Goal: Task Accomplishment & Management: Complete application form

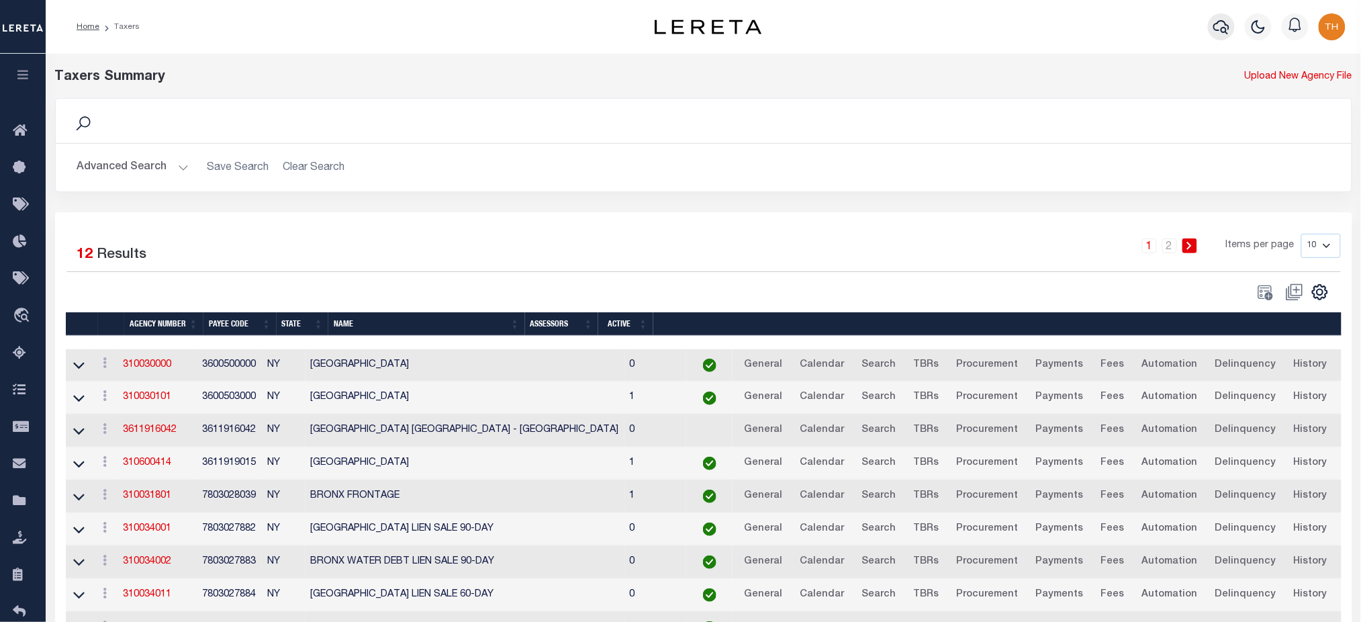
click at [1226, 25] on icon "button" at bounding box center [1221, 27] width 16 height 14
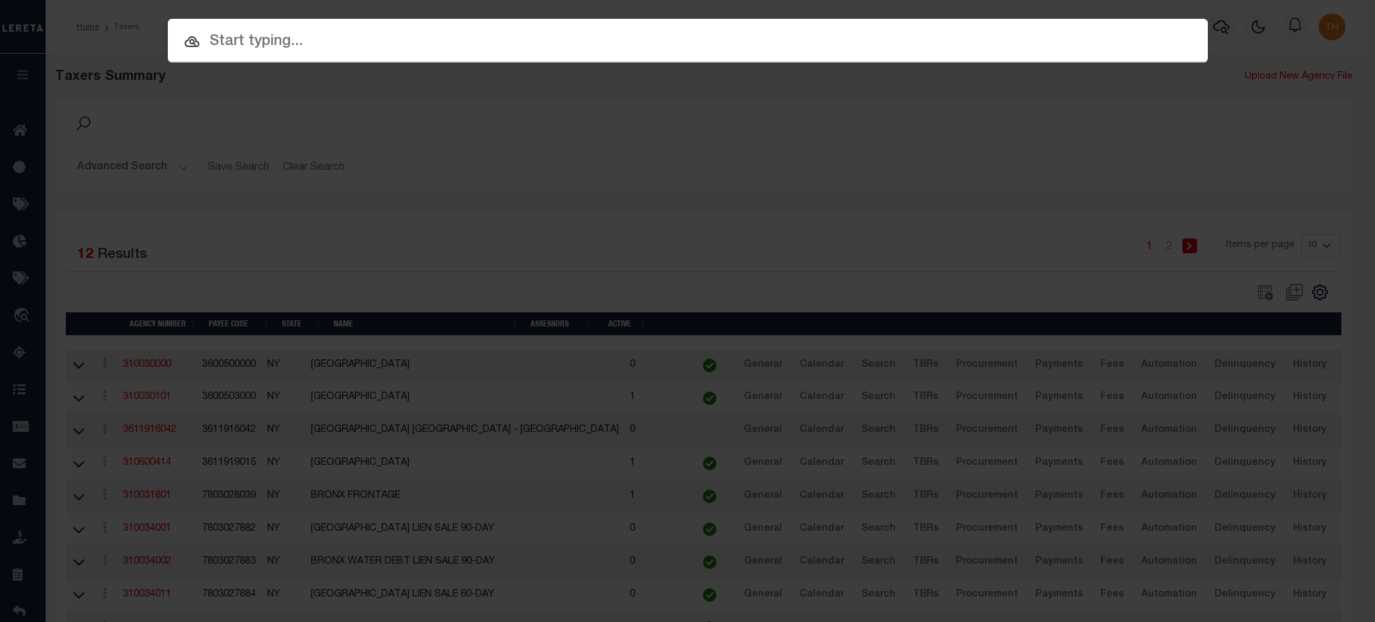
click at [1139, 51] on input "text" at bounding box center [688, 41] width 1040 height 23
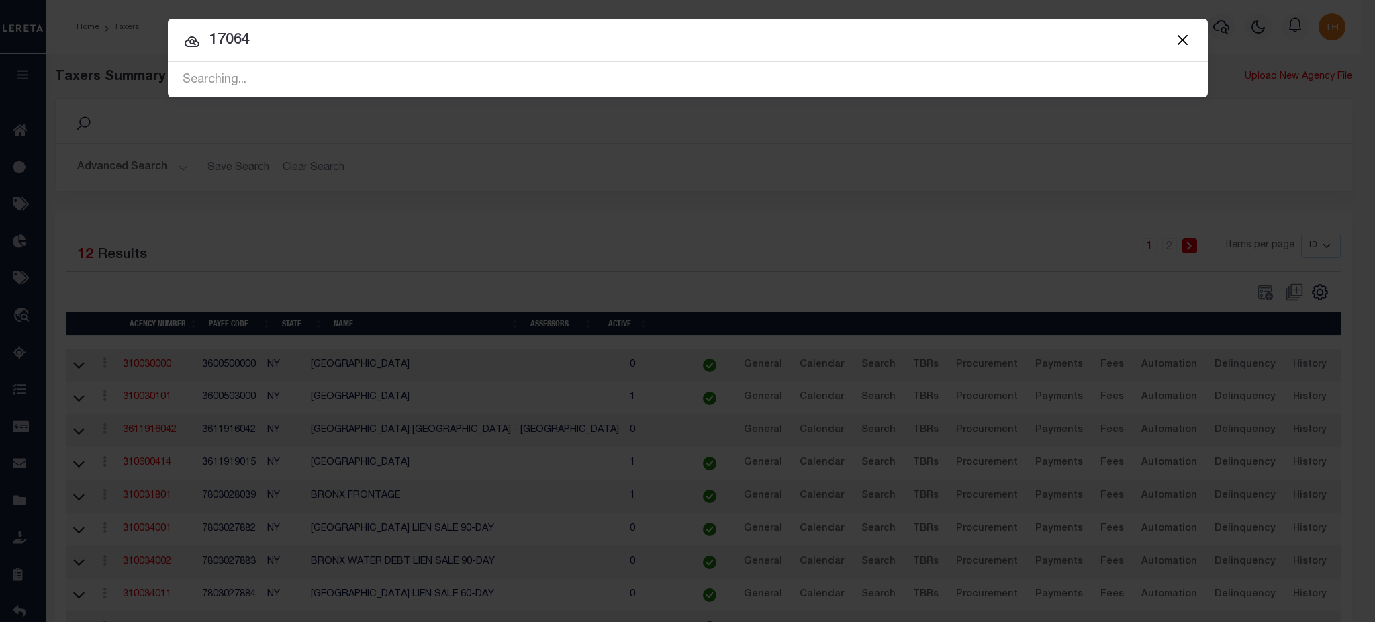
type input "17064"
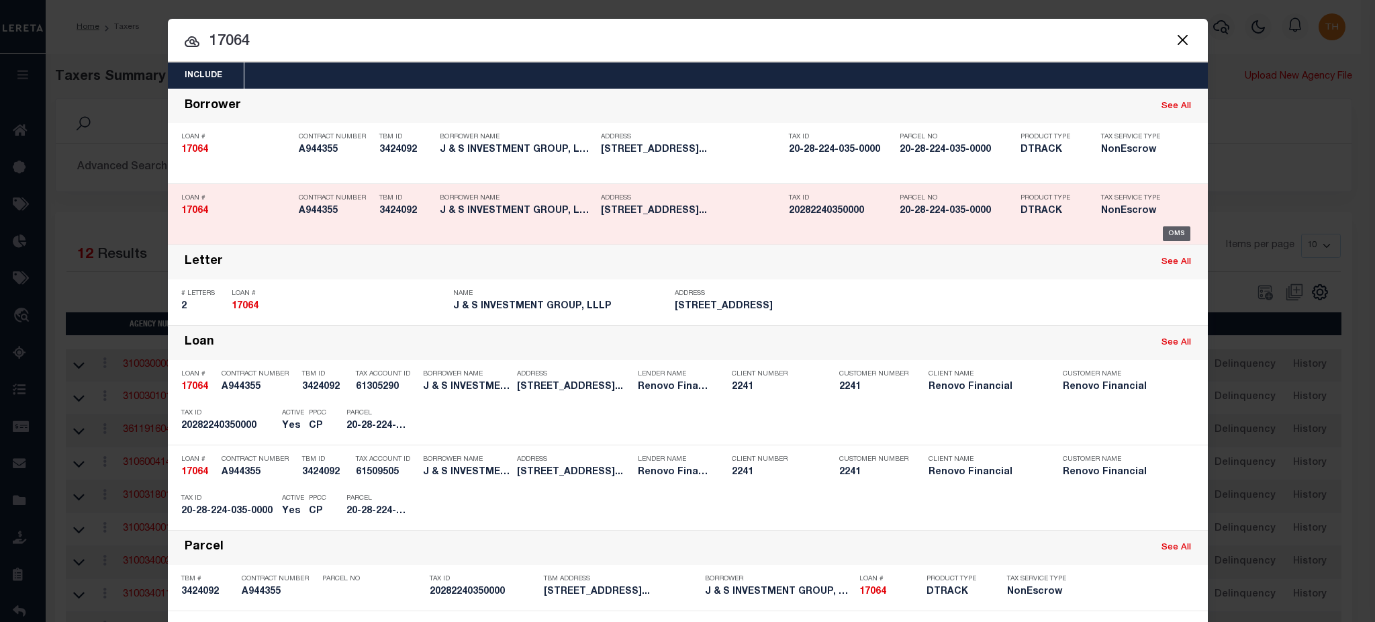
click at [1172, 232] on div "OMS" at bounding box center [1177, 233] width 28 height 15
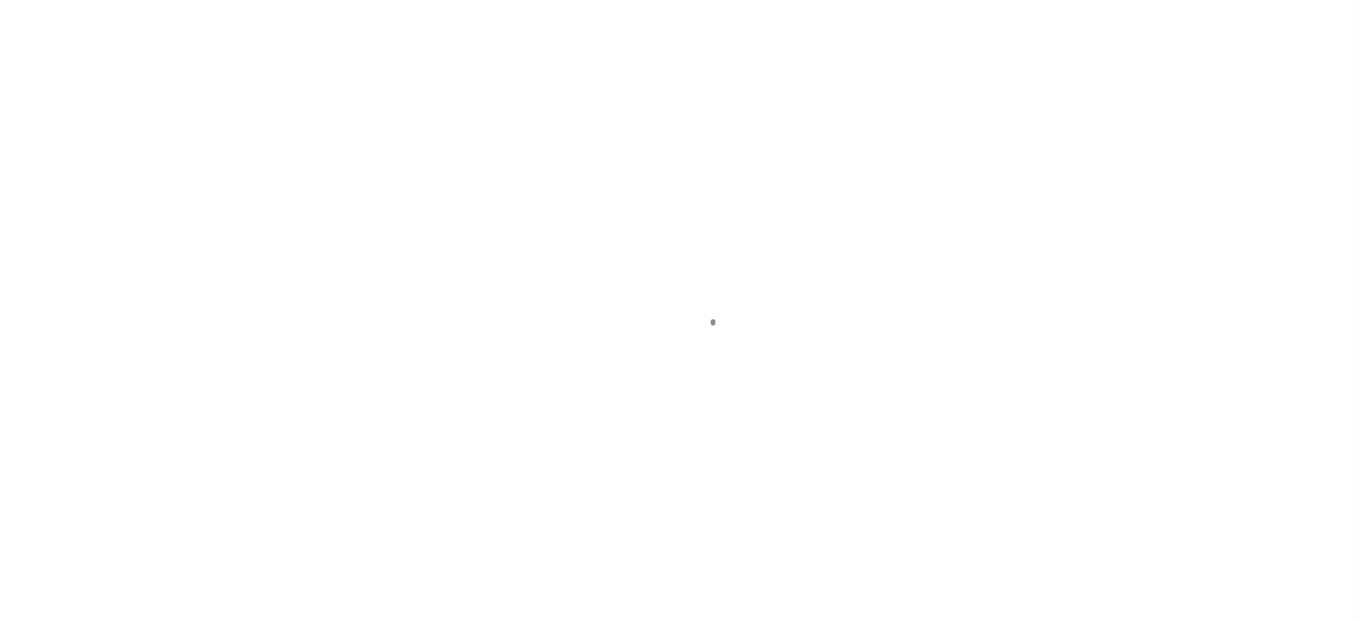
type input "17064"
type input "J & S INVESTMENT GROUP, LLLP"
select select
type input "[STREET_ADDRESS]"
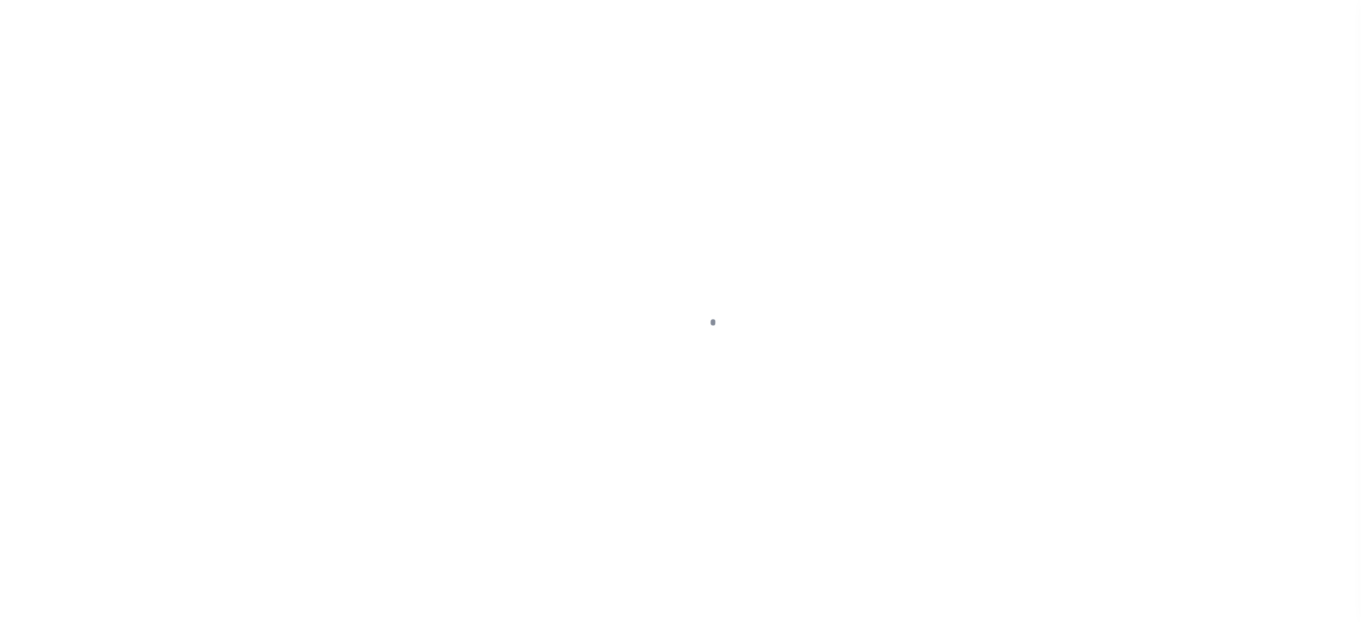
type input "Chicago IL 60617"
select select "10"
select select "NonEscrow"
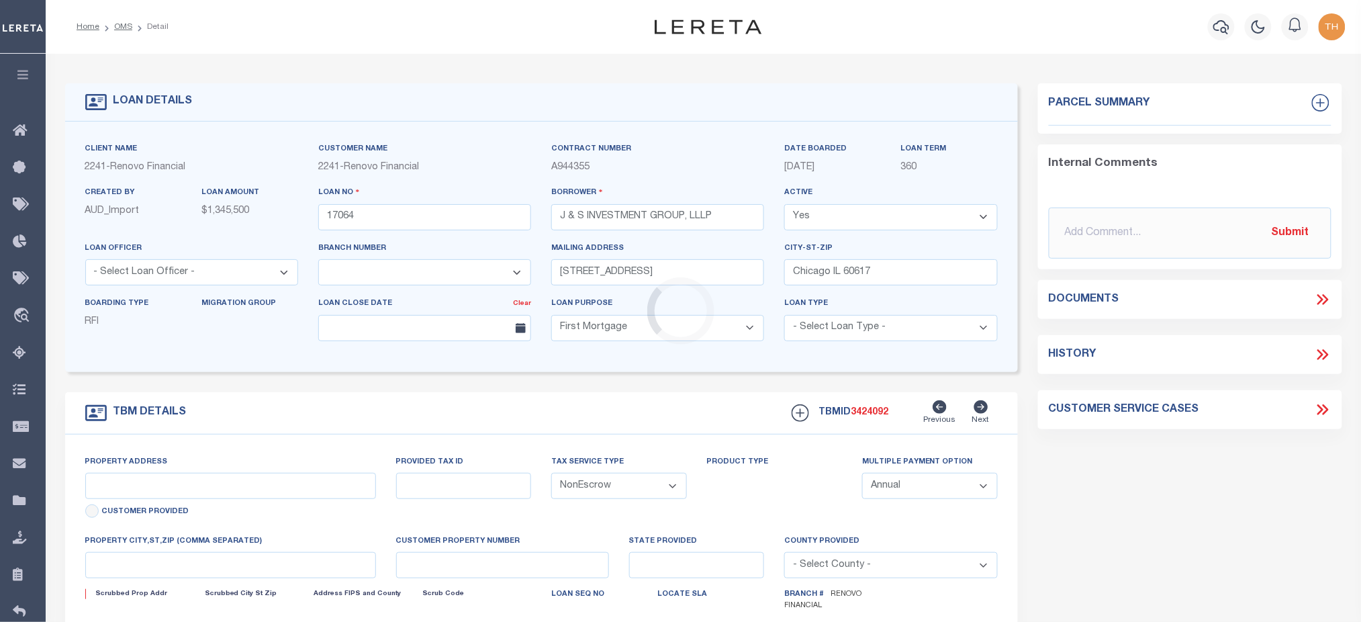
select select "25066"
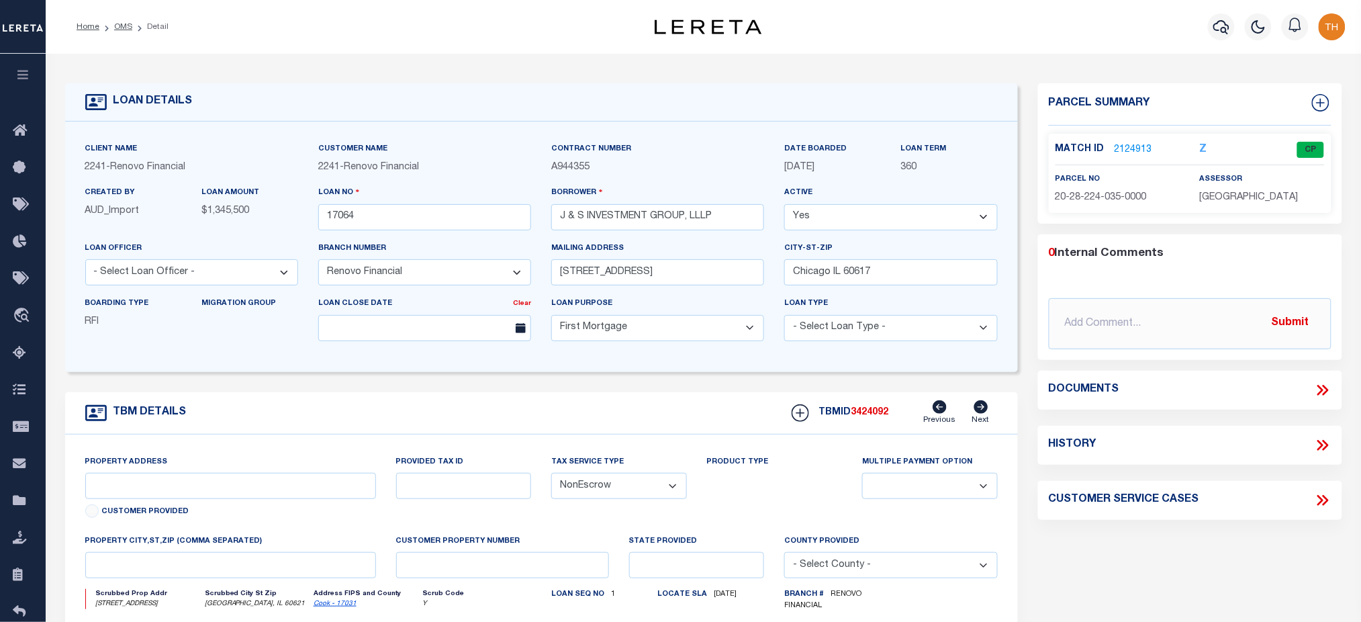
type input "[STREET_ADDRESS]"
select select
type input "[GEOGRAPHIC_DATA], IL 60621"
type input "a0kUS000008vxtc"
type input "IL"
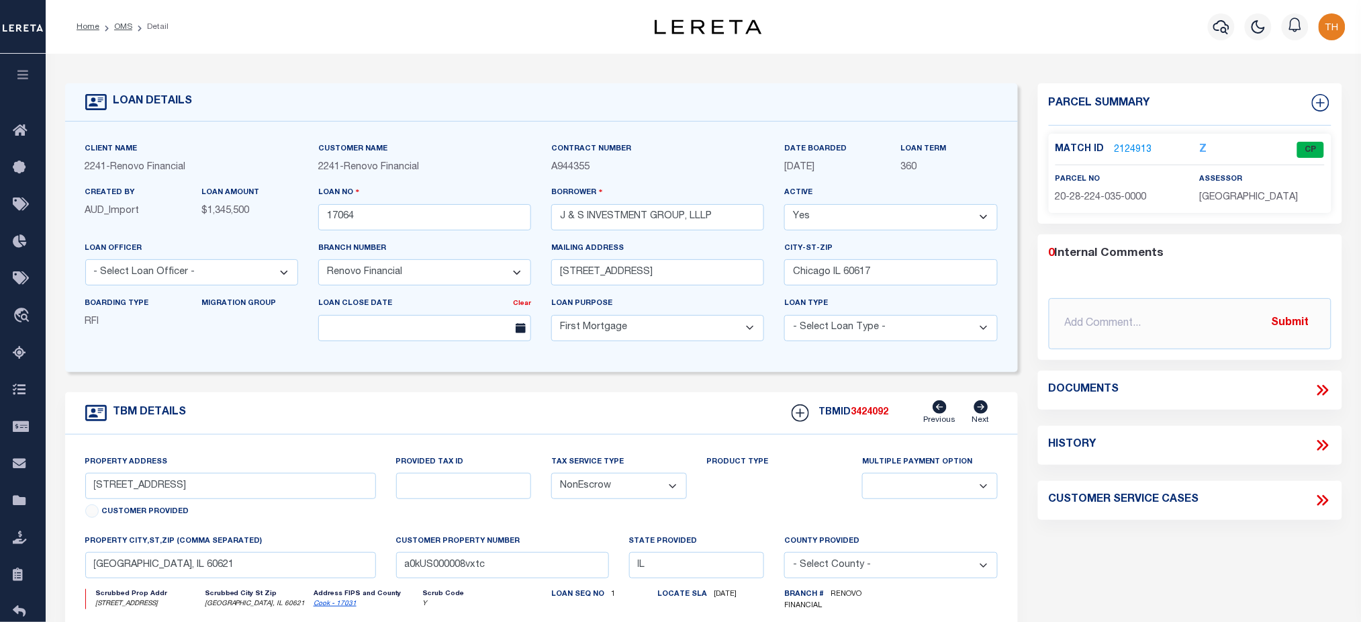
select select
type textarea "LEGAL REQUIRED"
click at [1125, 151] on link "2124913" at bounding box center [1133, 150] width 38 height 14
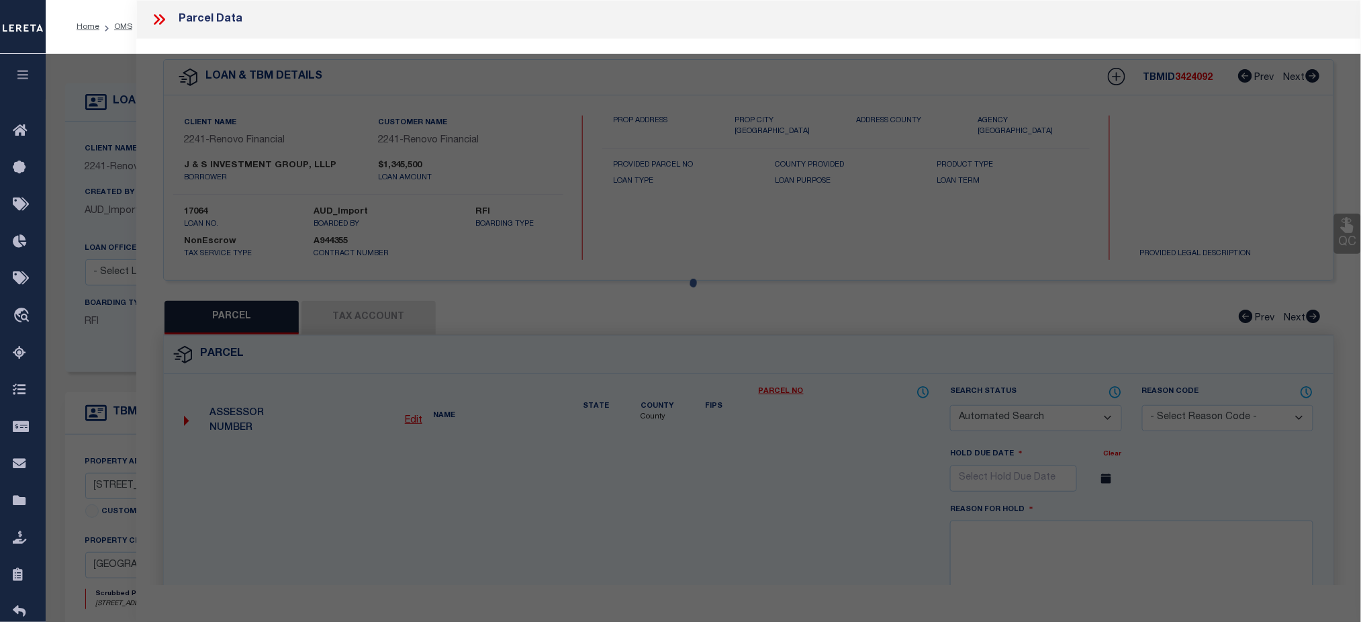
checkbox input "false"
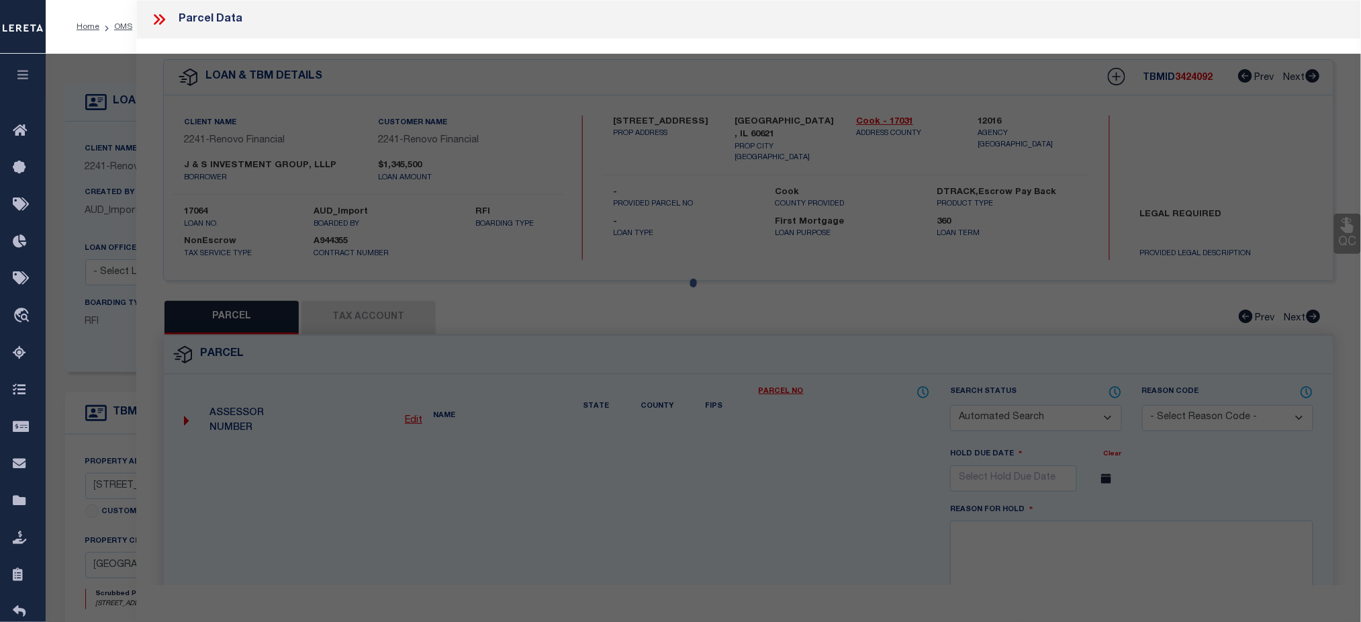
select select "CP"
type input "75TH NO CHASER LLC"
select select "AGW"
select select
type input "300 W 75TH ST"
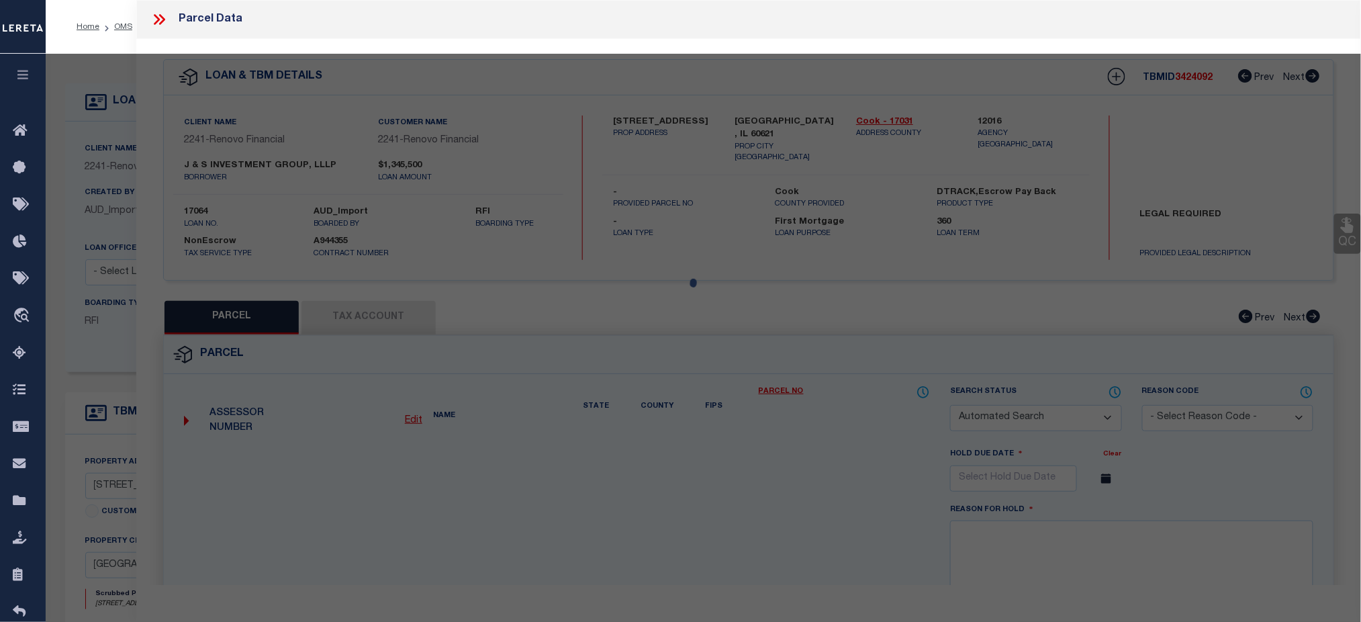
checkbox input "false"
type input "[GEOGRAPHIC_DATA], IL 60621"
type textarea "Lot Size (SqFt) : 11,900 Township: LAKE"
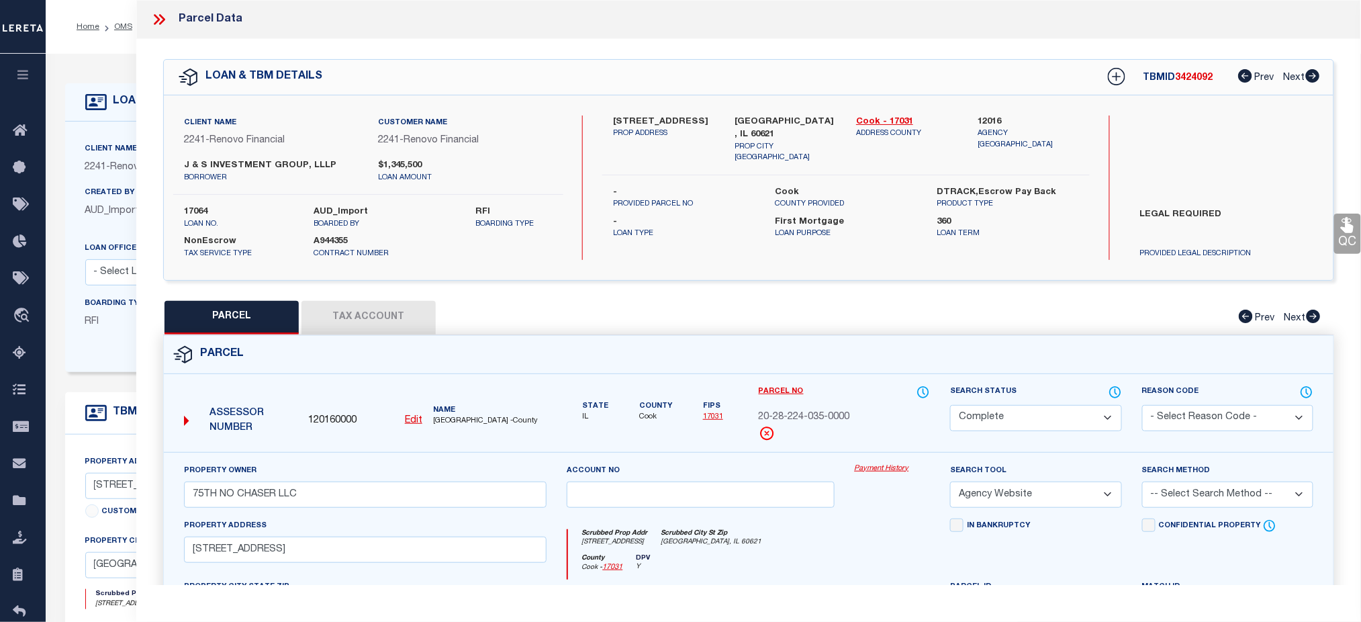
click at [855, 463] on link "Payment History" at bounding box center [893, 468] width 76 height 11
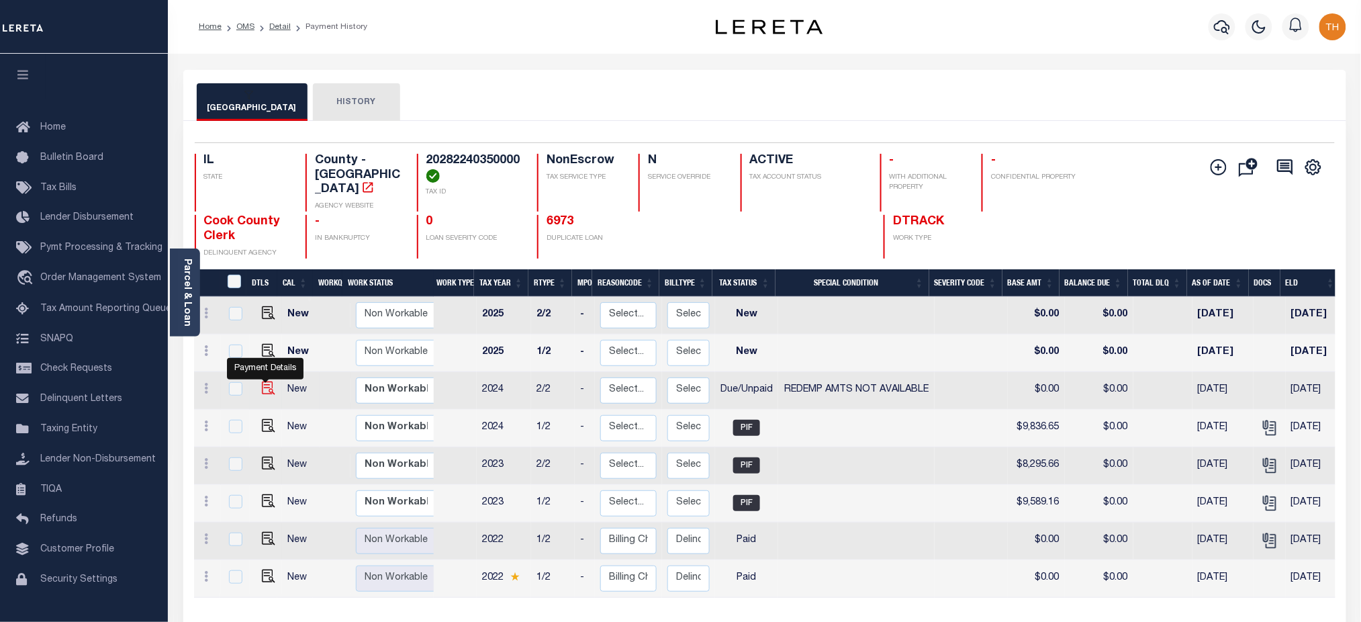
click at [266, 381] on img "" at bounding box center [268, 387] width 13 height 13
checkbox input "true"
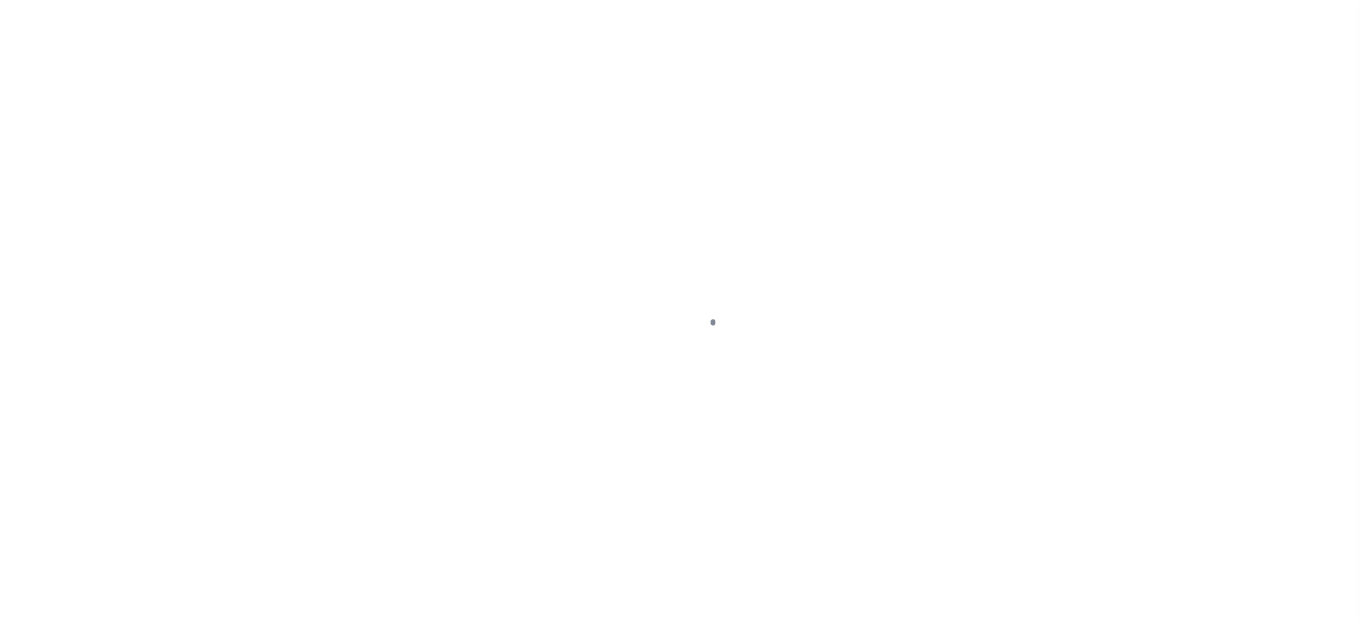
checkbox input "false"
type textarea "9/25/2025- amounts not available yet. Tax lines will be updated when amounts be…"
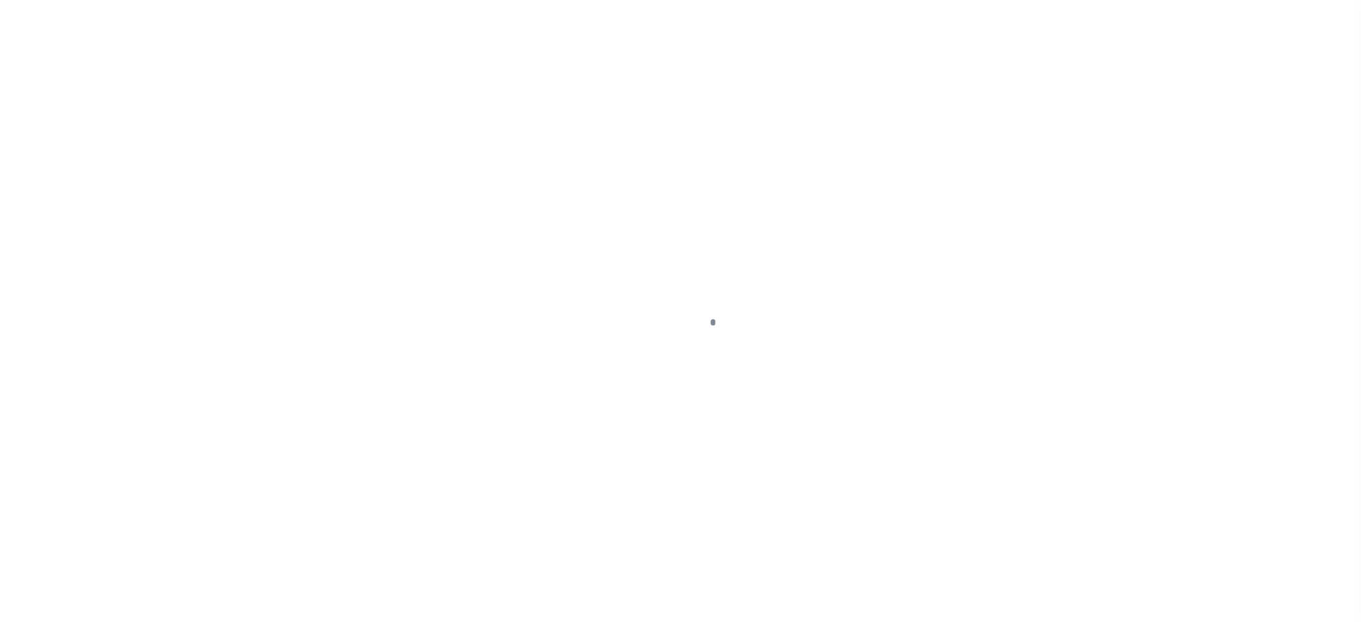
type input "09/25/2025"
select select "DUE"
select select "24"
type input "0"
type input "$0"
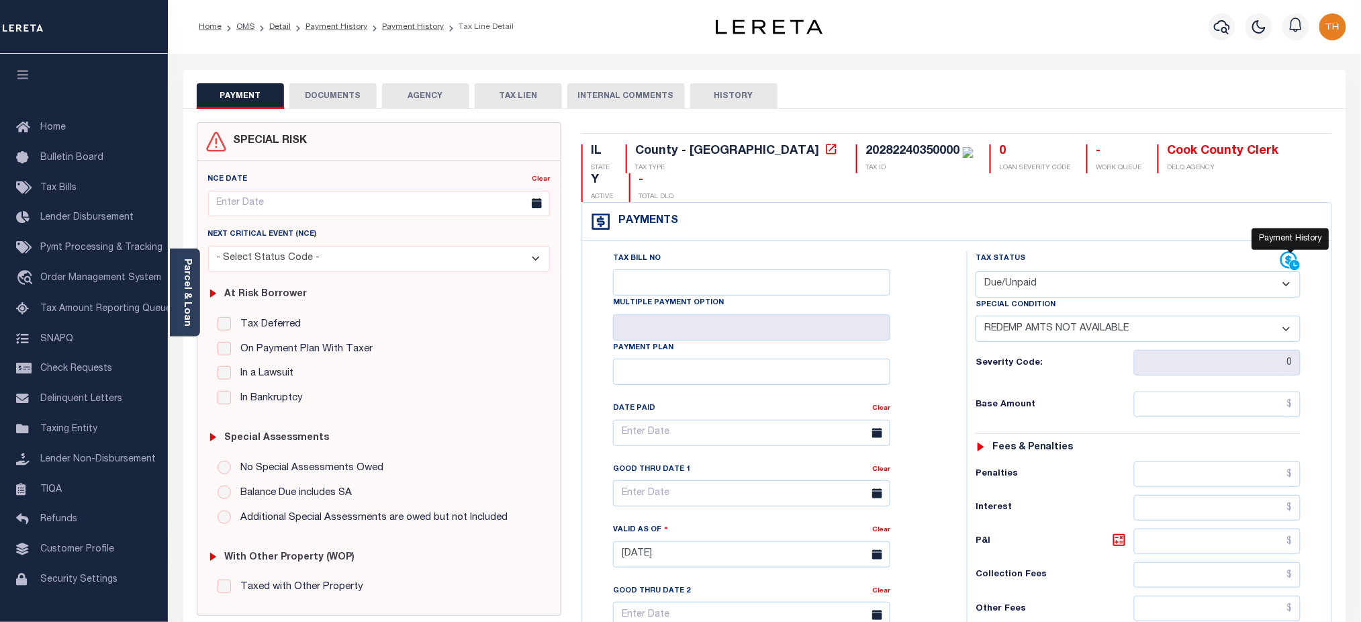
click at [1284, 251] on icon at bounding box center [1290, 261] width 20 height 20
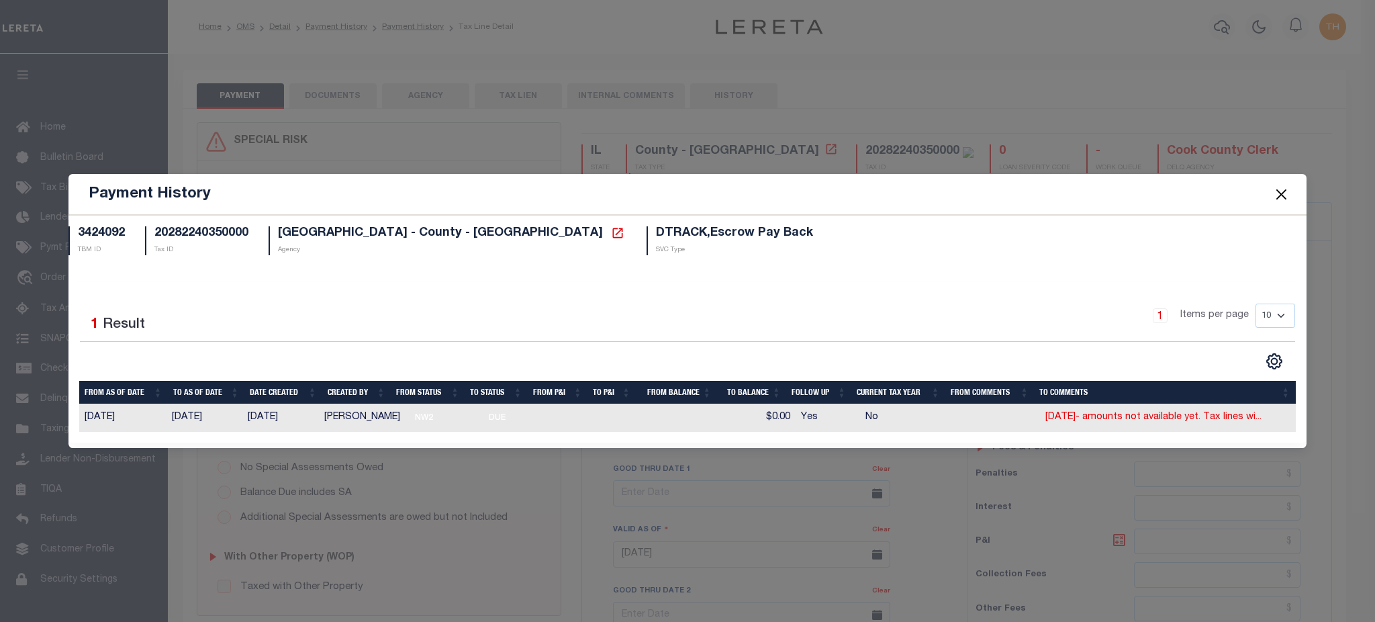
drag, startPoint x: 1281, startPoint y: 195, endPoint x: 1115, endPoint y: 182, distance: 166.3
click at [1282, 195] on button "Close" at bounding box center [1280, 193] width 17 height 17
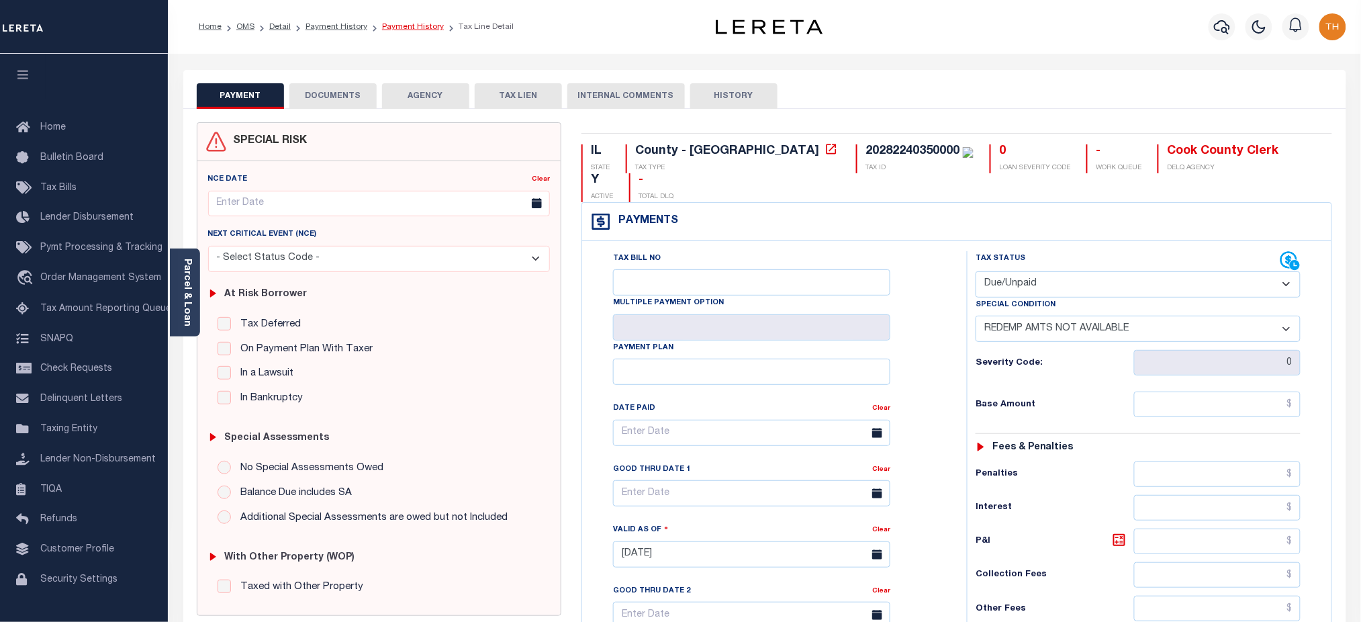
click at [410, 25] on link "Payment History" at bounding box center [413, 27] width 62 height 8
